Goal: Communication & Community: Connect with others

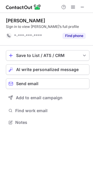
scroll to position [2, 3]
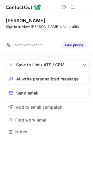
scroll to position [2, 3]
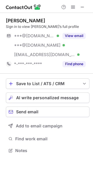
scroll to position [147, 93]
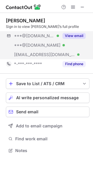
click at [73, 40] on div "***@[DOMAIN_NAME] Verified ***@[DOMAIN_NAME] Verified [EMAIL_ADDRESS][DOMAIN_NA…" at bounding box center [48, 45] width 84 height 28
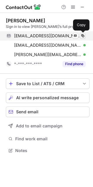
click at [83, 35] on span at bounding box center [82, 35] width 5 height 5
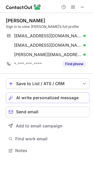
click at [71, 100] on button "AI write personalized message" at bounding box center [48, 97] width 84 height 11
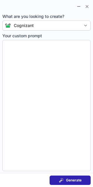
type textarea "**********"
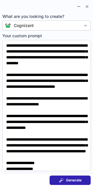
click at [68, 177] on button "Generate" at bounding box center [70, 179] width 41 height 9
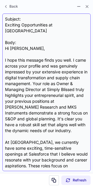
click at [2, 42] on div "Subject: Exciting Opportunities at Cognizant Body: Hi Tim, I hope this message …" at bounding box center [46, 91] width 88 height 157
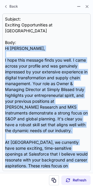
scroll to position [123, 0]
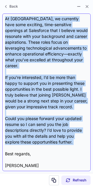
drag, startPoint x: 4, startPoint y: 44, endPoint x: 71, endPoint y: 139, distance: 116.4
click at [71, 139] on div "Subject: Exciting Opportunities at Cognizant Body: Hi Tim, I hope this message …" at bounding box center [46, 91] width 88 height 157
copy div "Hi Tim, I hope this message finds you well. I came across your profile and was …"
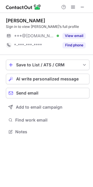
scroll to position [127, 93]
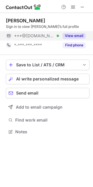
click at [79, 37] on button "View email" at bounding box center [73, 36] width 23 height 6
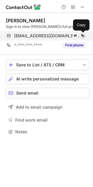
click at [81, 36] on span at bounding box center [82, 35] width 5 height 5
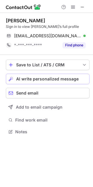
click at [52, 78] on span "AI write personalized message" at bounding box center [47, 78] width 62 height 5
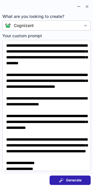
click at [78, 175] on button "Generate" at bounding box center [70, 179] width 41 height 9
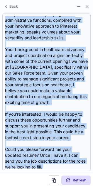
scroll to position [129, 0]
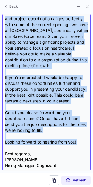
drag, startPoint x: 3, startPoint y: 48, endPoint x: 62, endPoint y: 146, distance: 114.5
click at [62, 146] on div "Subject: Explore Exciting Opportunities at Cognizant Body: Hi Missy, I hope thi…" at bounding box center [46, 91] width 88 height 157
copy div "Hi Missy, I hope this message finds you well. My name is Christopher Burdon, an…"
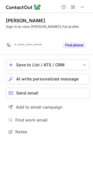
scroll to position [2, 3]
